Goal: Task Accomplishment & Management: Use online tool/utility

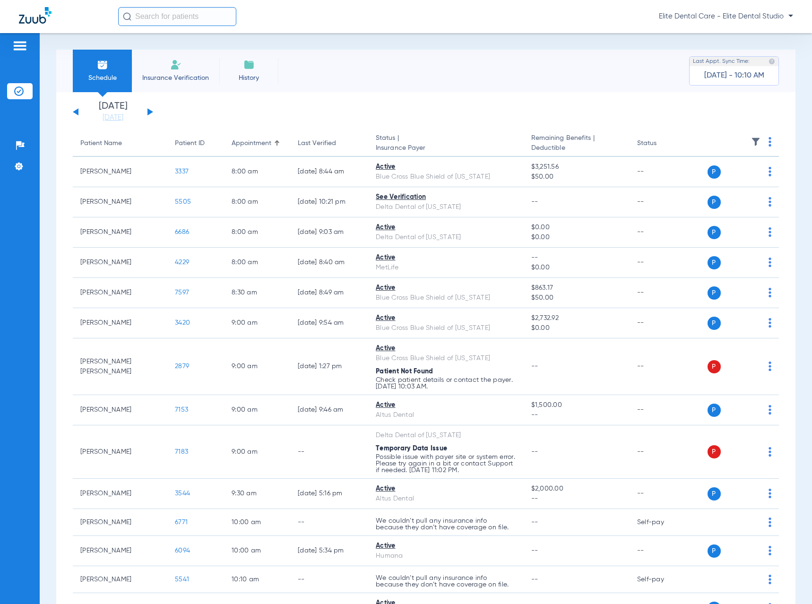
click at [148, 114] on button at bounding box center [151, 111] width 6 height 7
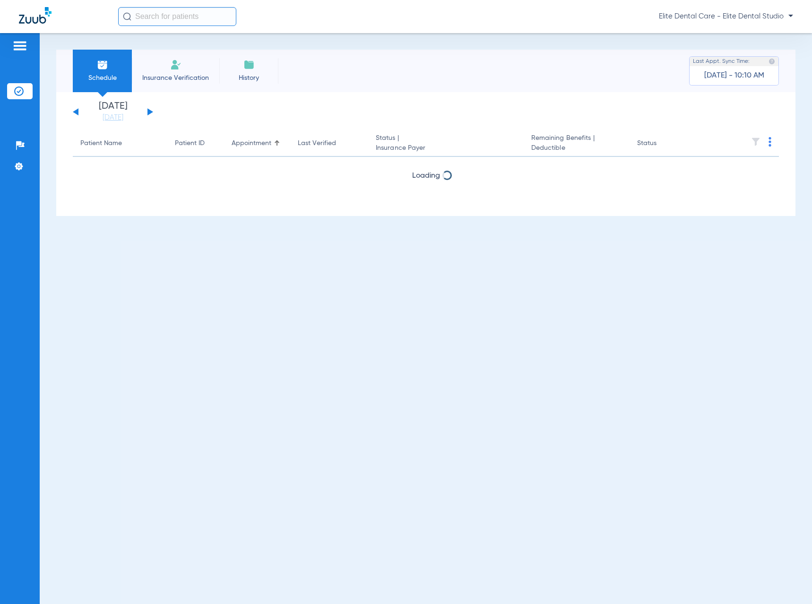
click at [148, 114] on button at bounding box center [151, 111] width 6 height 7
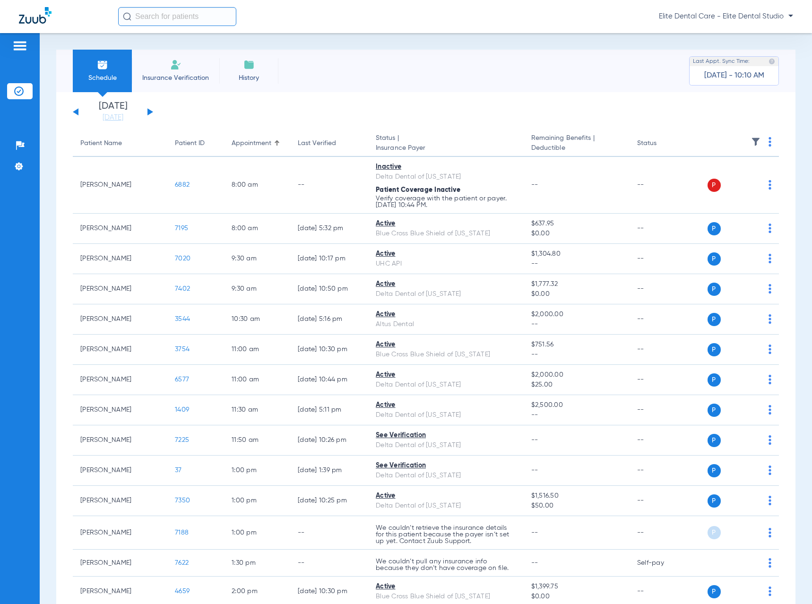
click at [75, 111] on button at bounding box center [76, 111] width 6 height 7
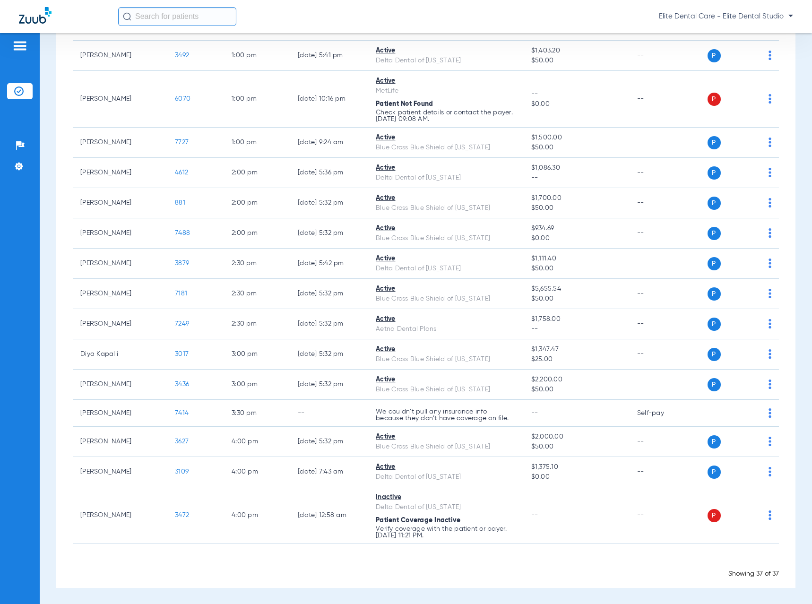
scroll to position [779, 0]
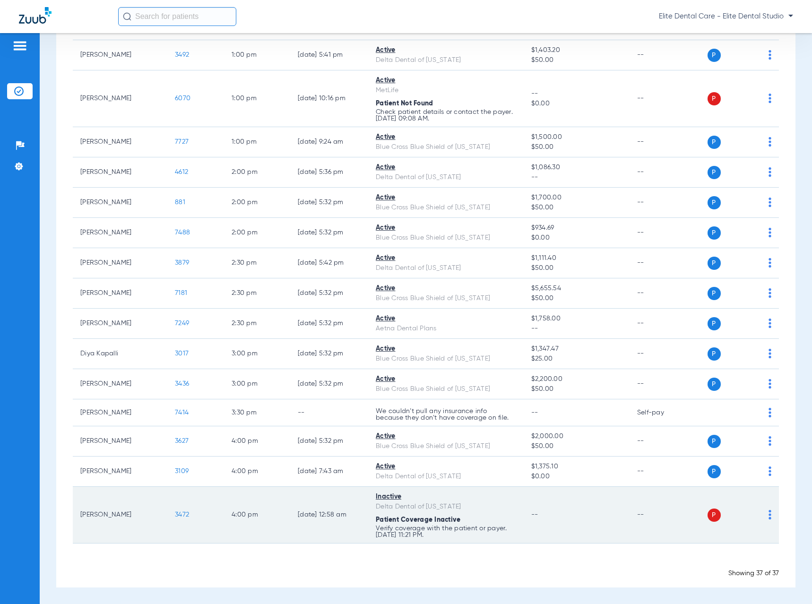
drag, startPoint x: 80, startPoint y: 515, endPoint x: 138, endPoint y: 516, distance: 57.2
click at [138, 516] on td "[PERSON_NAME]" at bounding box center [120, 515] width 95 height 57
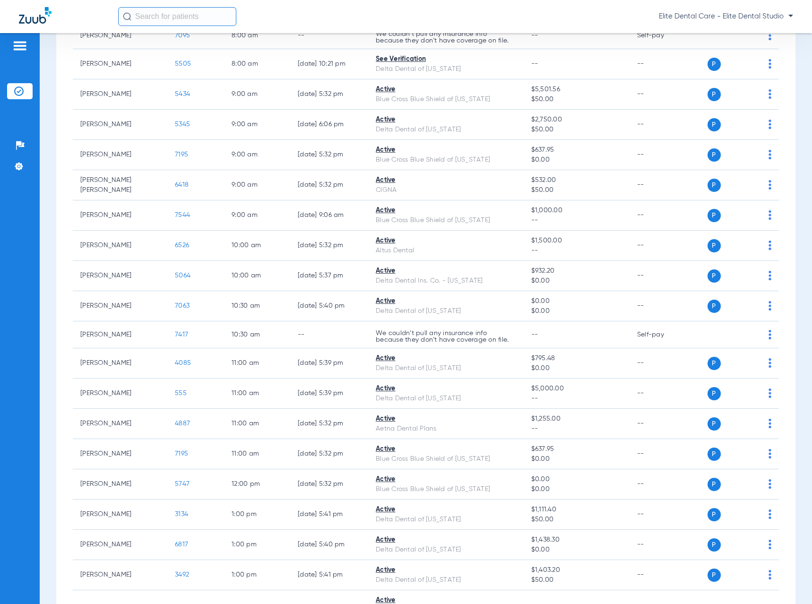
scroll to position [0, 0]
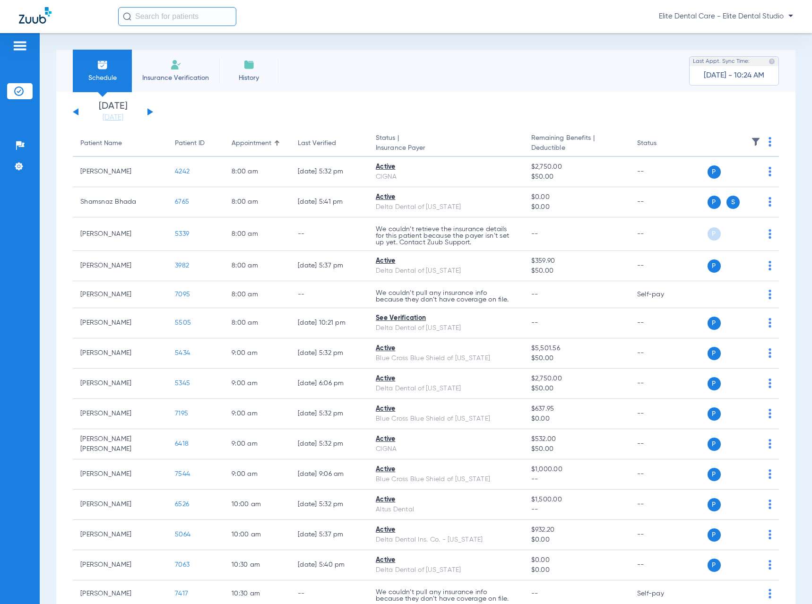
click at [150, 111] on button at bounding box center [151, 111] width 6 height 7
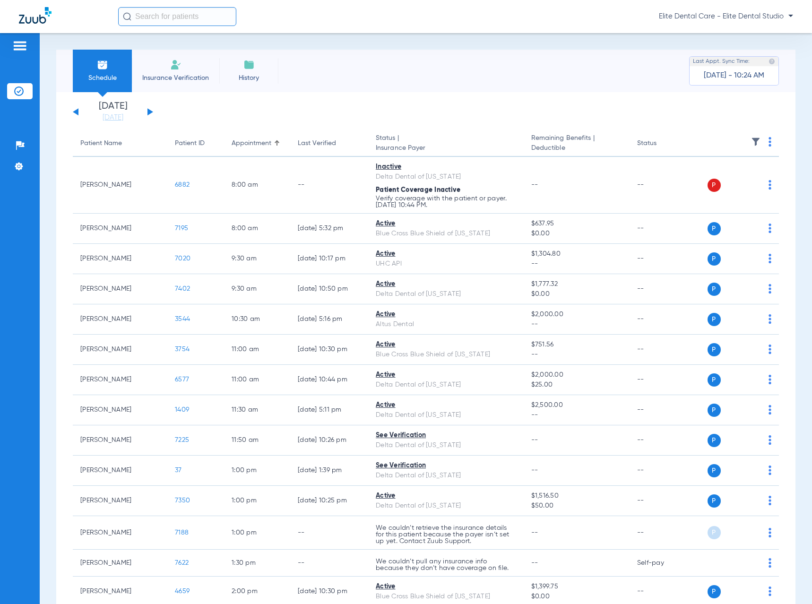
click at [769, 141] on img at bounding box center [770, 141] width 3 height 9
click at [712, 183] on button "Verify All" at bounding box center [728, 179] width 72 height 19
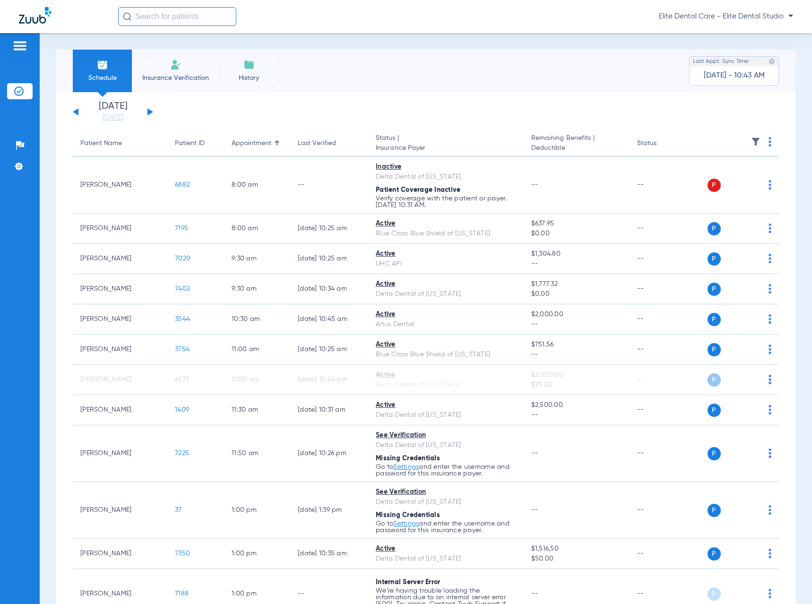
click at [151, 110] on div "[DATE] [DATE] [DATE] [DATE] [DATE] [DATE] [DATE] [DATE] [DATE] [DATE] [DATE] [D…" at bounding box center [113, 112] width 80 height 21
click at [149, 111] on button at bounding box center [151, 111] width 6 height 7
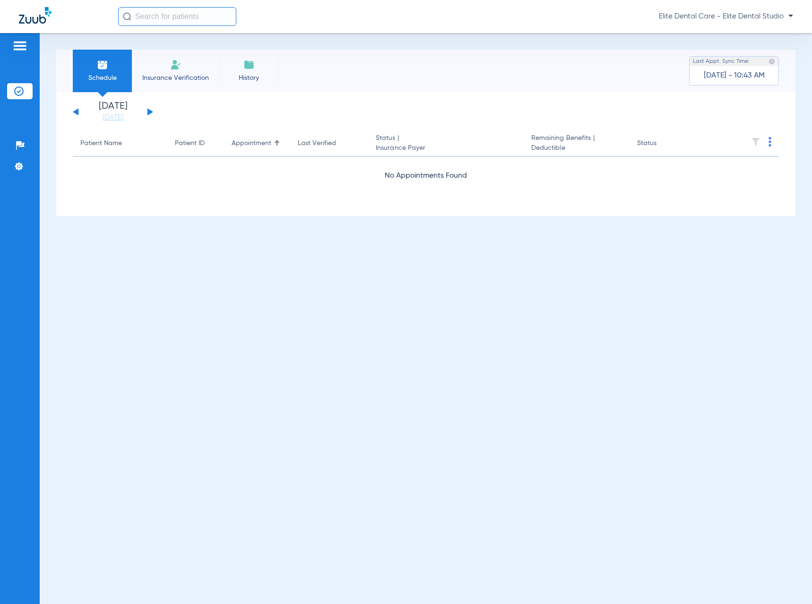
click at [150, 111] on button at bounding box center [151, 111] width 6 height 7
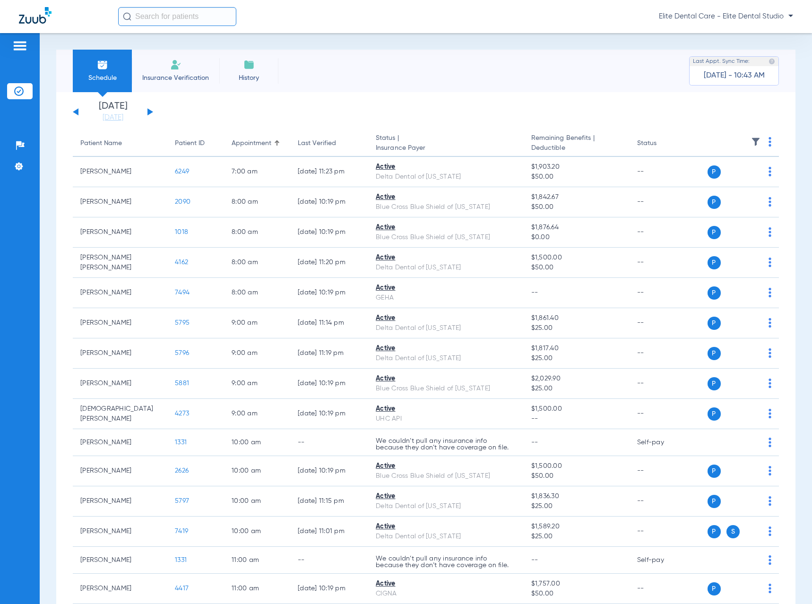
click at [769, 140] on img at bounding box center [770, 141] width 3 height 9
click at [732, 180] on span "Verify All" at bounding box center [726, 179] width 59 height 7
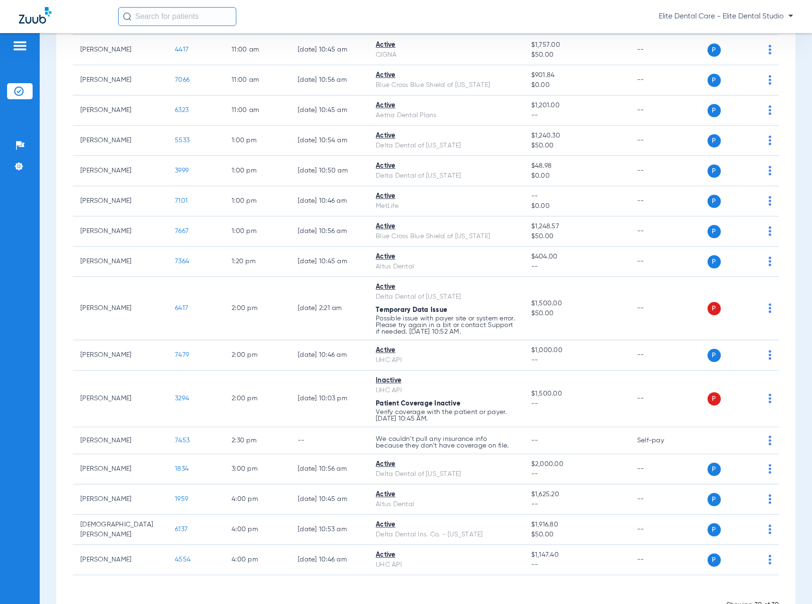
scroll to position [523, 0]
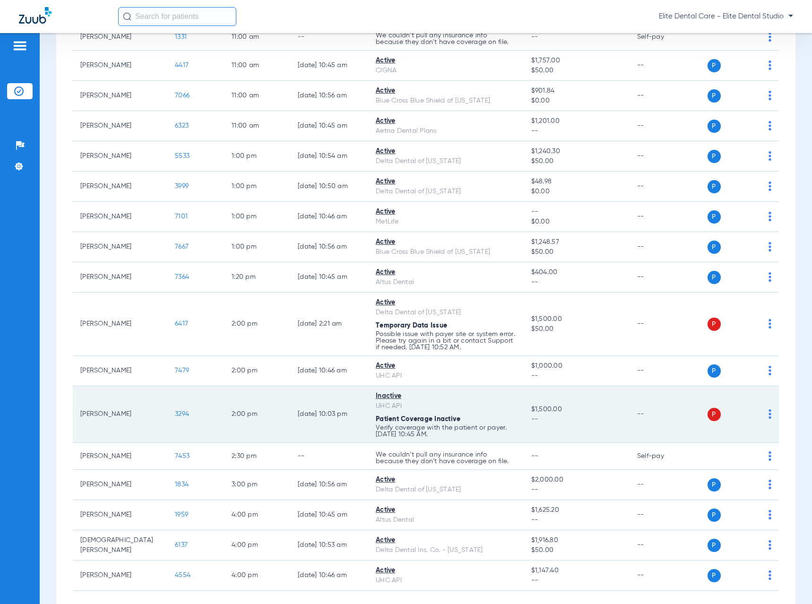
drag, startPoint x: 82, startPoint y: 413, endPoint x: 157, endPoint y: 414, distance: 75.2
click at [157, 414] on td "[PERSON_NAME]" at bounding box center [120, 414] width 95 height 57
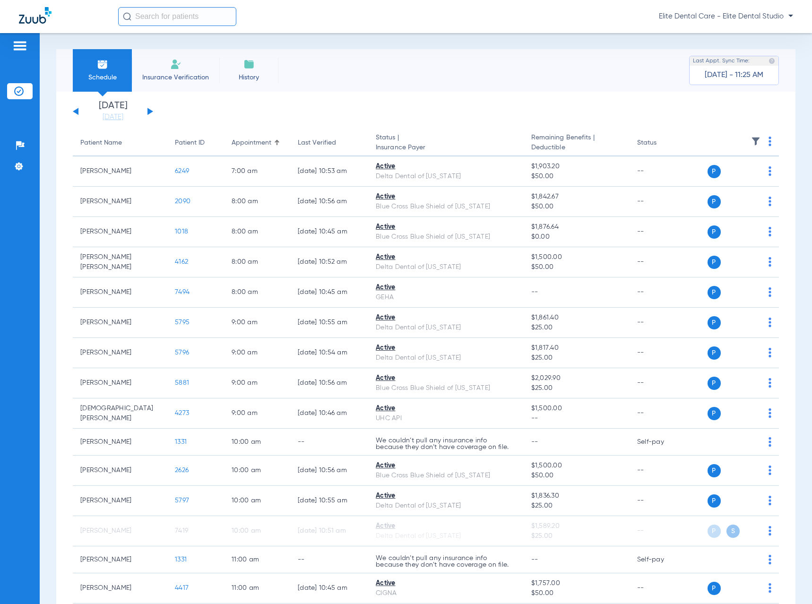
scroll to position [0, 0]
click at [150, 112] on button at bounding box center [151, 111] width 6 height 7
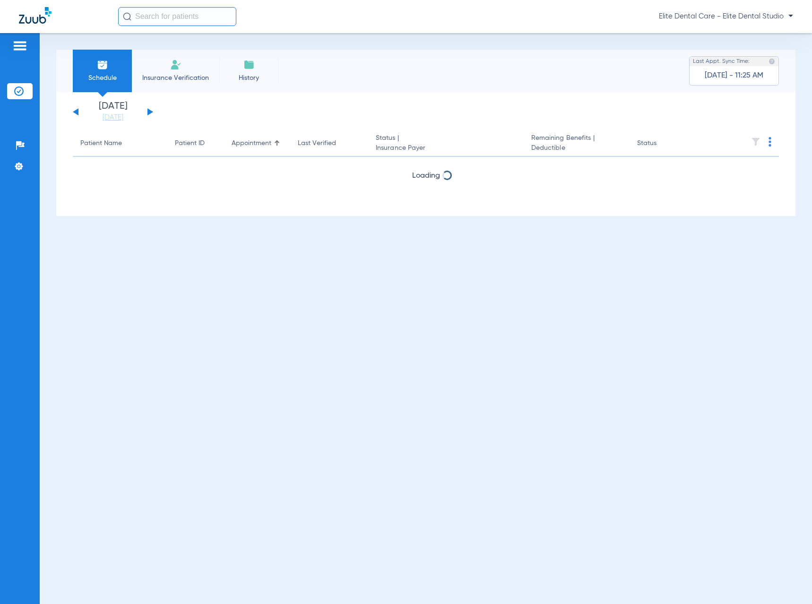
click at [769, 140] on img at bounding box center [770, 141] width 3 height 9
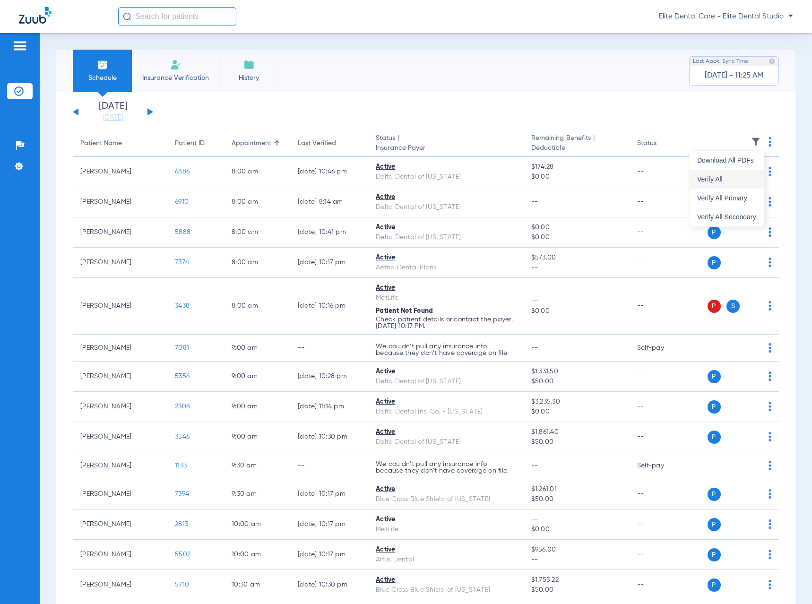
click at [750, 176] on span "Verify All" at bounding box center [726, 179] width 59 height 7
